Goal: Contribute content

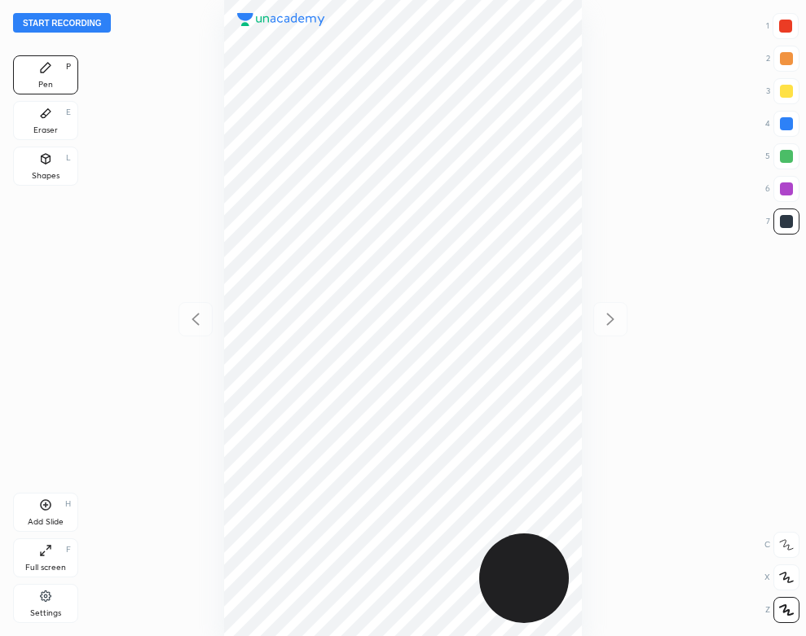
scroll to position [636, 545]
click at [103, 20] on button "Start recording" at bounding box center [62, 23] width 98 height 20
click at [785, 29] on div at bounding box center [785, 26] width 13 height 13
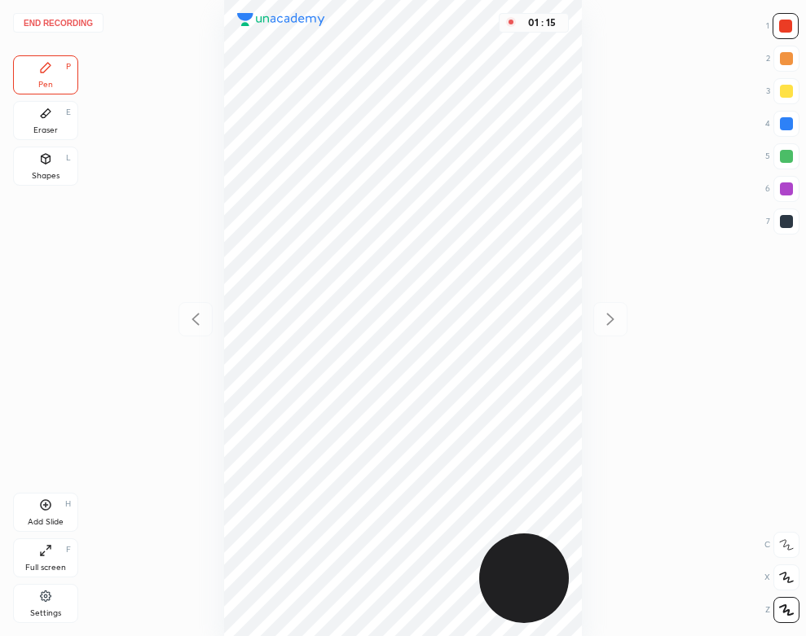
click at [51, 126] on div "Eraser" at bounding box center [45, 130] width 24 height 8
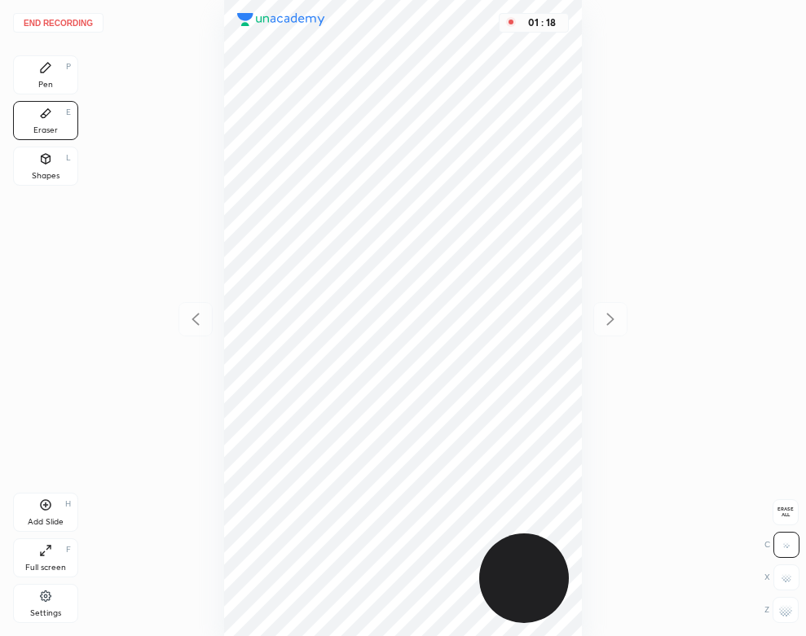
click at [26, 62] on div "Pen P" at bounding box center [45, 74] width 65 height 39
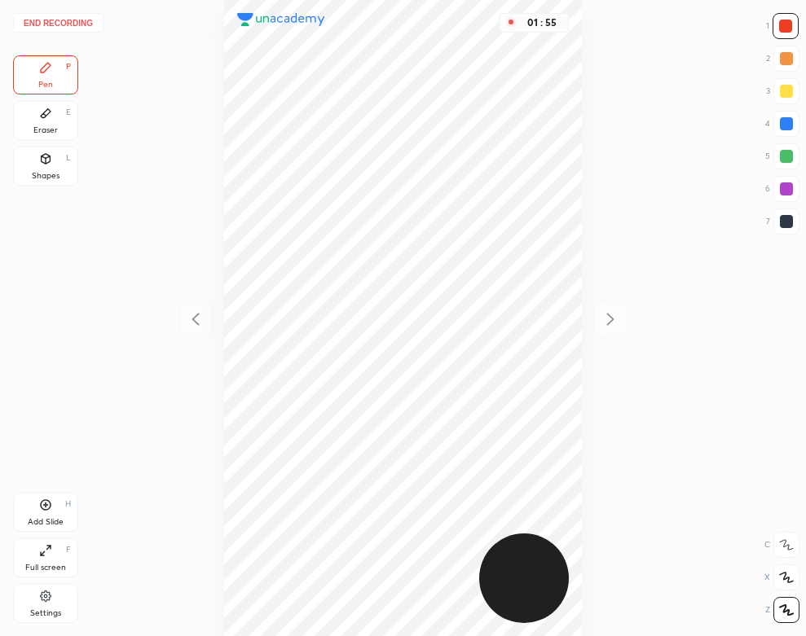
click at [51, 130] on div "Eraser" at bounding box center [45, 130] width 24 height 8
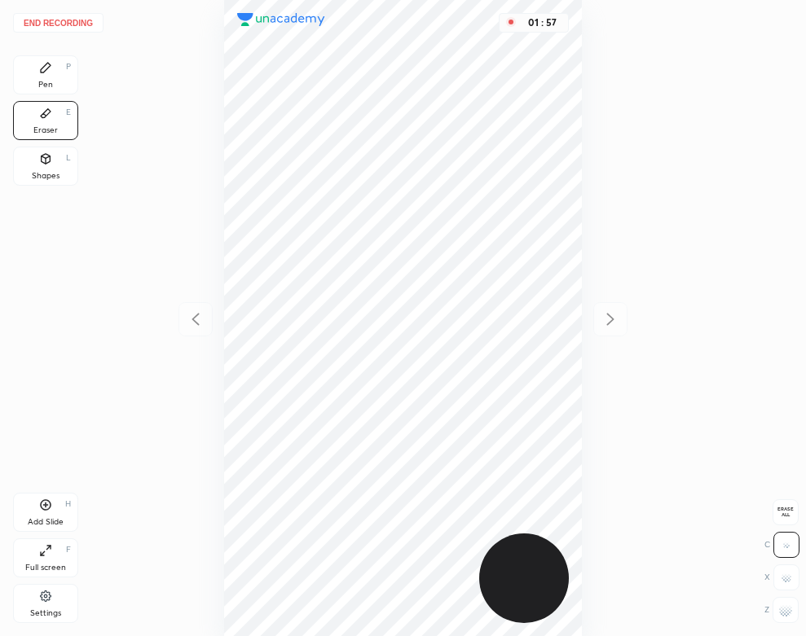
click at [32, 72] on div "Pen P" at bounding box center [45, 74] width 65 height 39
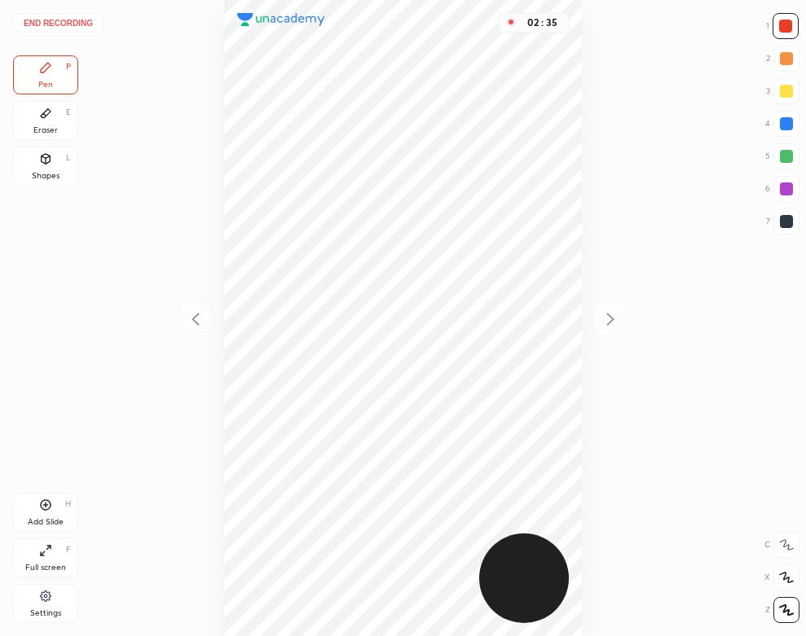
click at [55, 19] on button "End recording" at bounding box center [58, 23] width 90 height 20
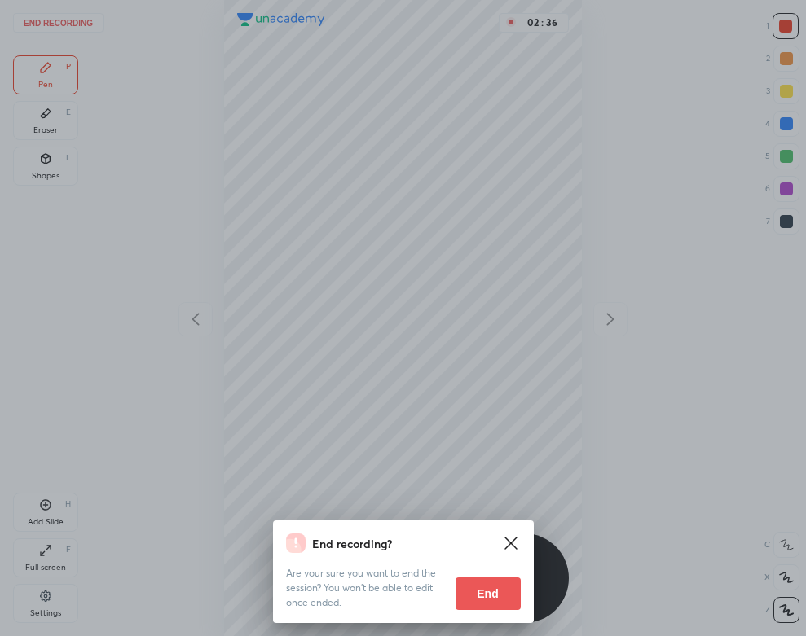
click at [462, 592] on button "End" at bounding box center [487, 594] width 65 height 33
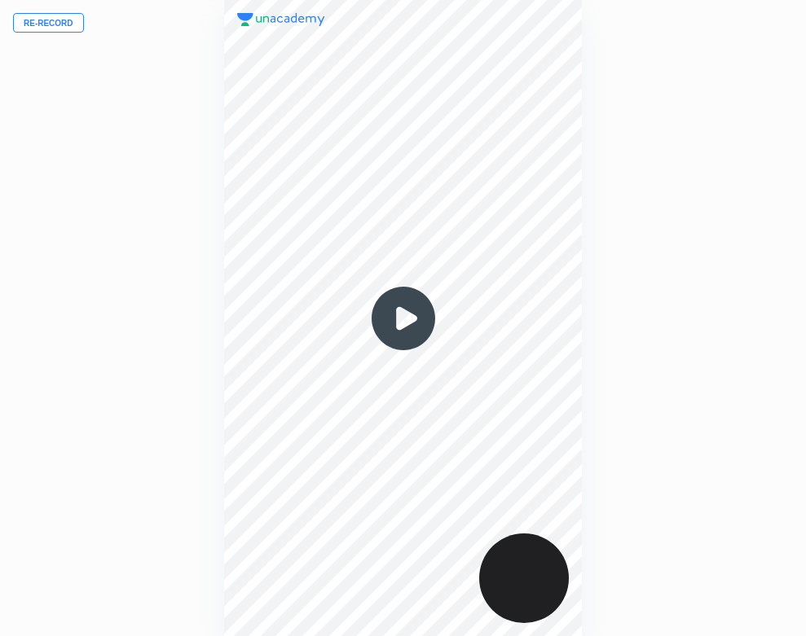
click at [395, 323] on img at bounding box center [403, 318] width 78 height 78
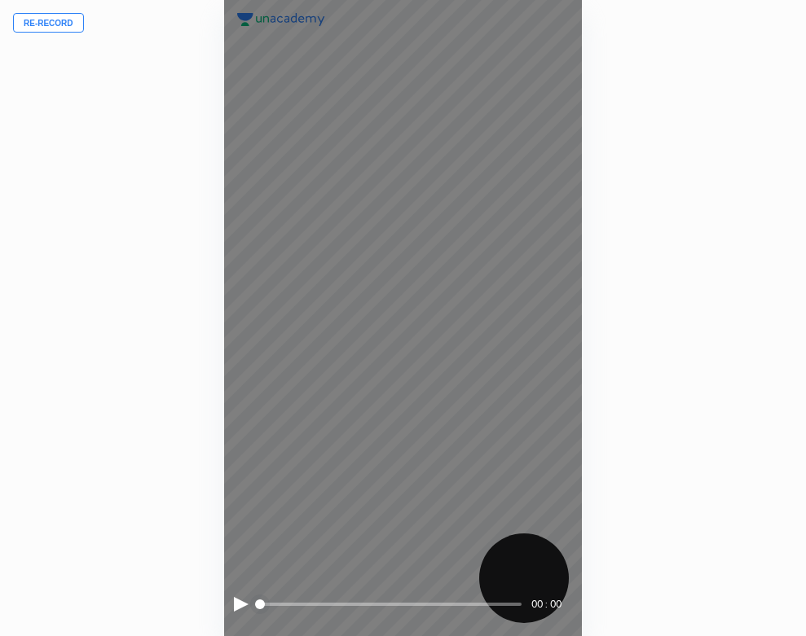
click at [238, 601] on div at bounding box center [241, 604] width 15 height 15
